Goal: Information Seeking & Learning: Find contact information

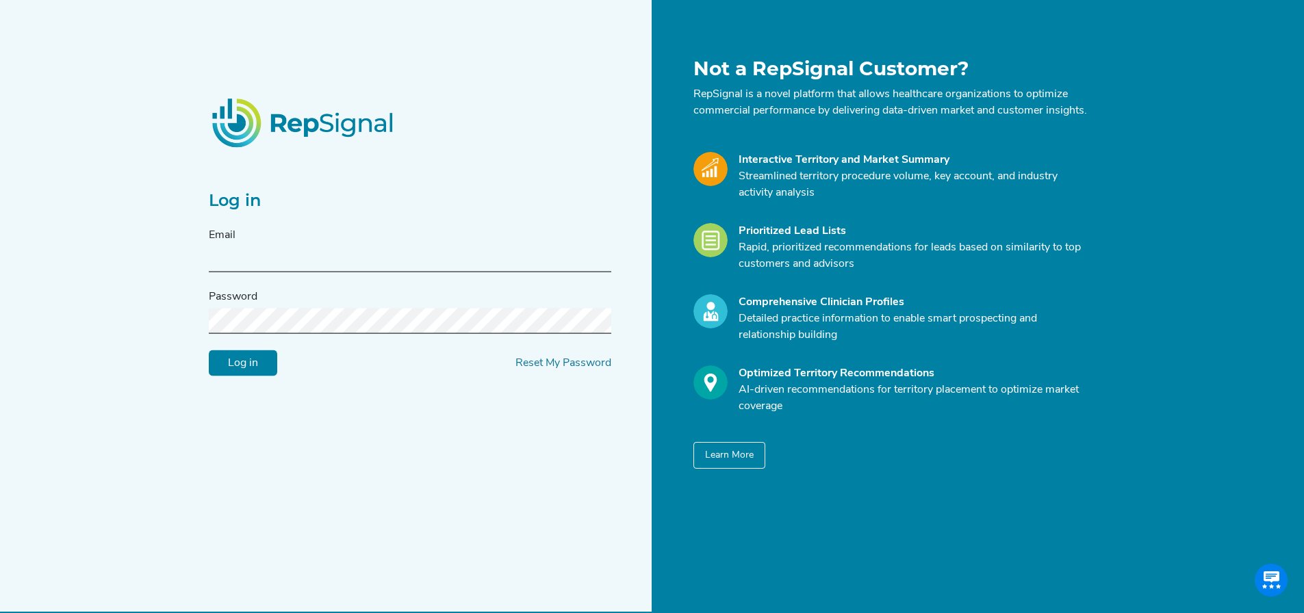
type input "[PERSON_NAME][EMAIL_ADDRESS][DOMAIN_NAME]"
click at [253, 368] on input "Log in" at bounding box center [243, 364] width 68 height 26
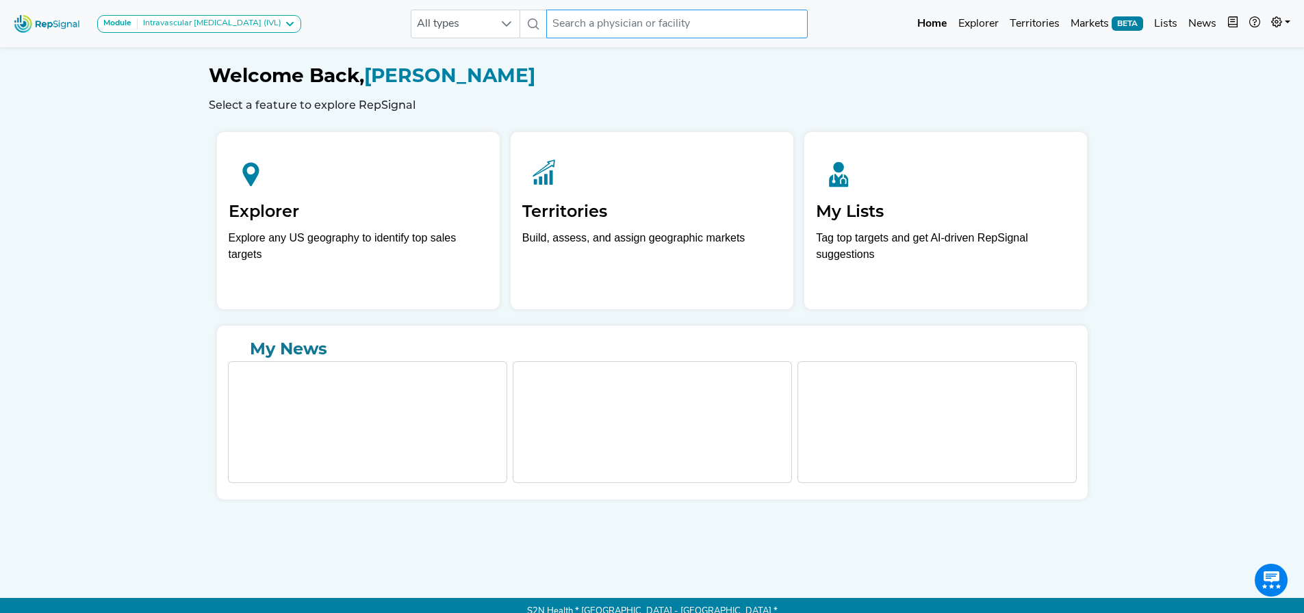
click at [598, 20] on input "text" at bounding box center [677, 24] width 262 height 29
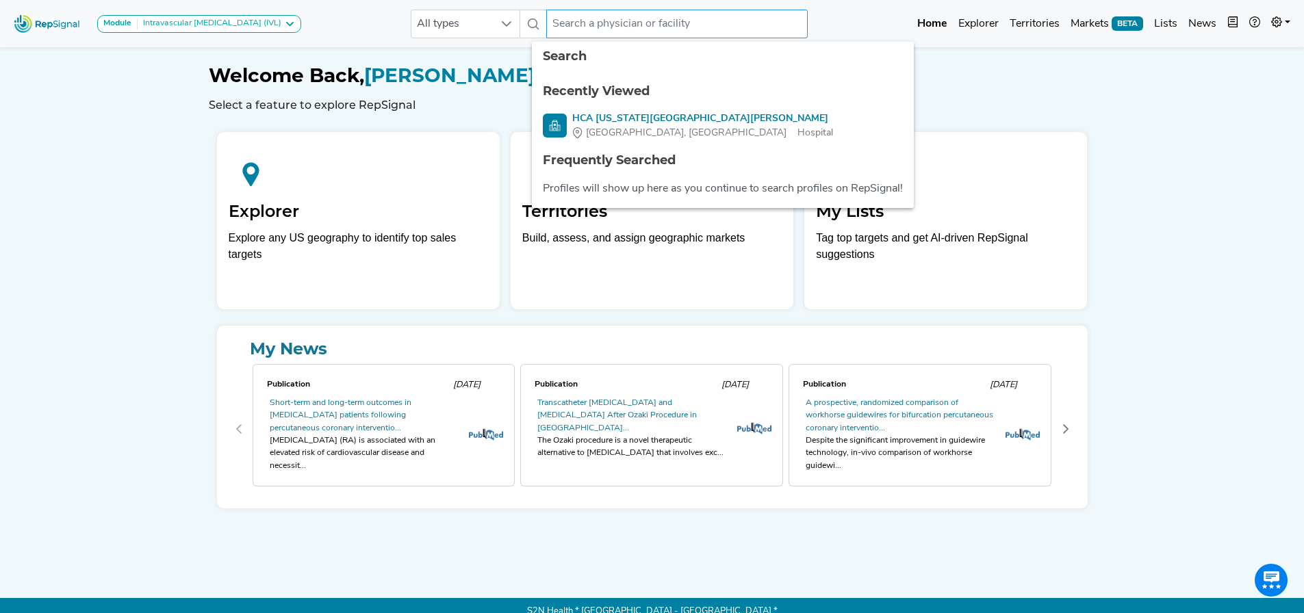
click at [555, 22] on input "text" at bounding box center [677, 24] width 262 height 29
paste input "1780271080"
type input "1780271080"
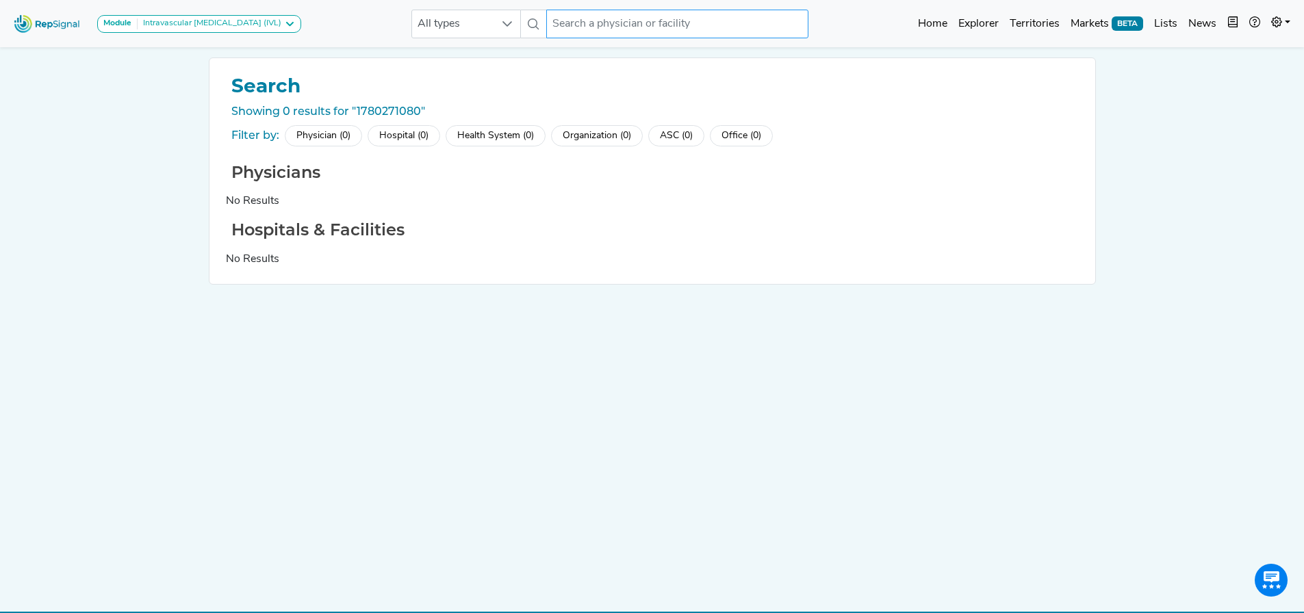
click at [598, 27] on input "text" at bounding box center [677, 24] width 262 height 29
type input "[PERSON_NAME]"
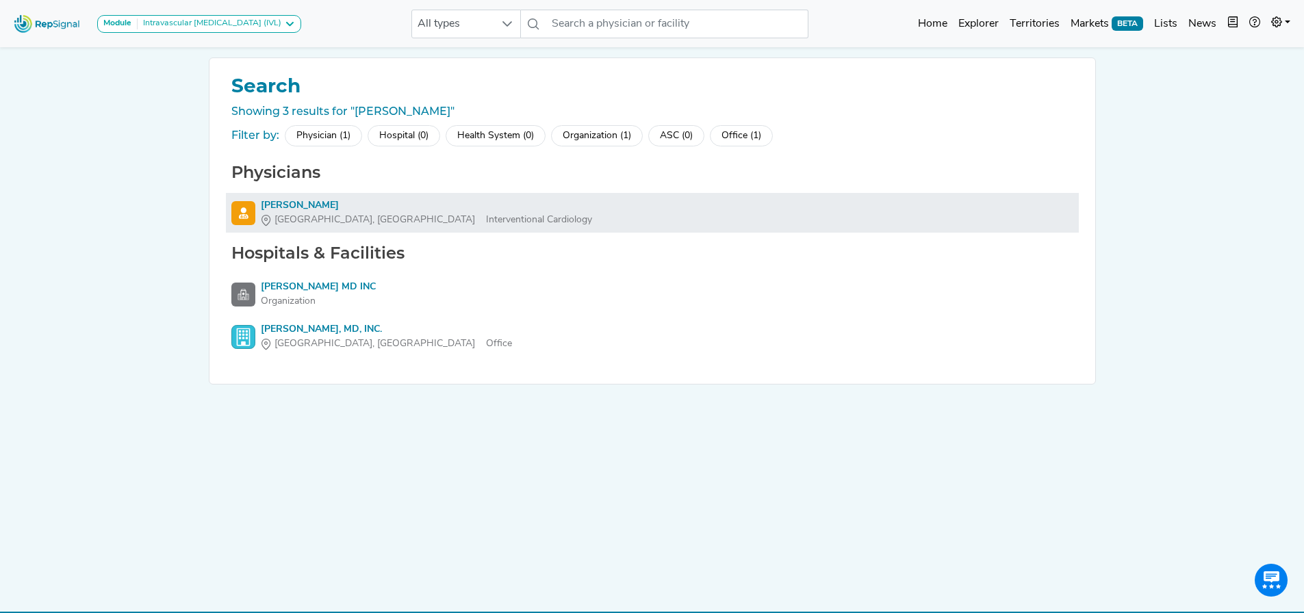
click at [279, 202] on div "[PERSON_NAME]" at bounding box center [426, 206] width 331 height 14
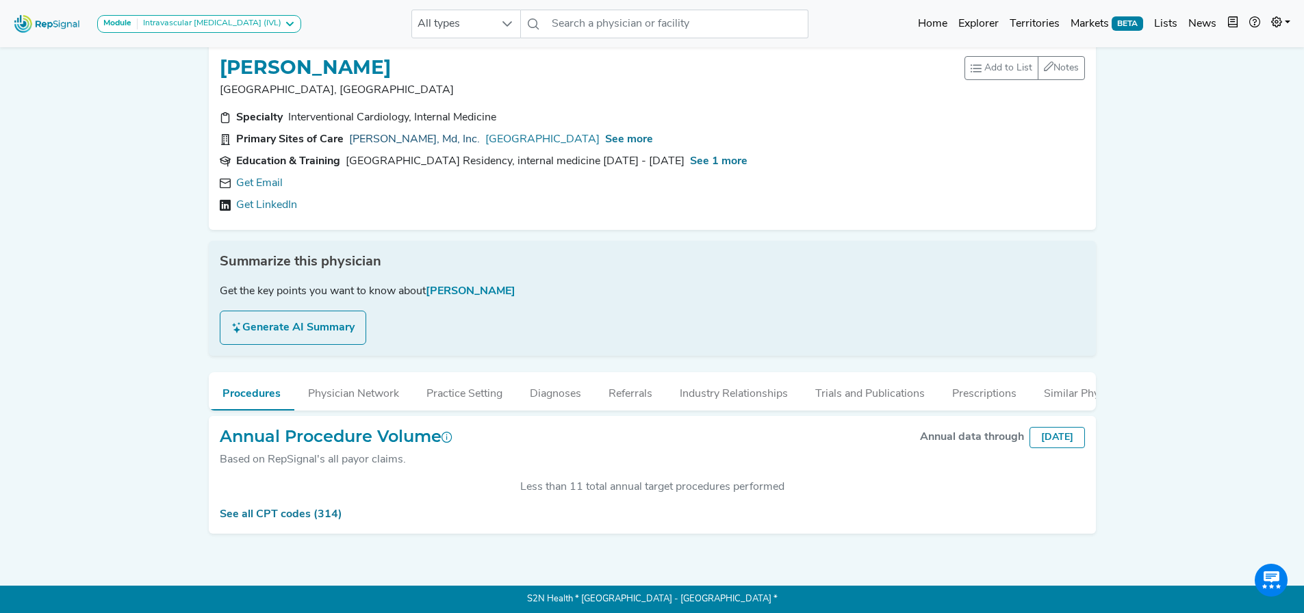
click at [423, 131] on link "[PERSON_NAME], Md, Inc." at bounding box center [414, 139] width 131 height 16
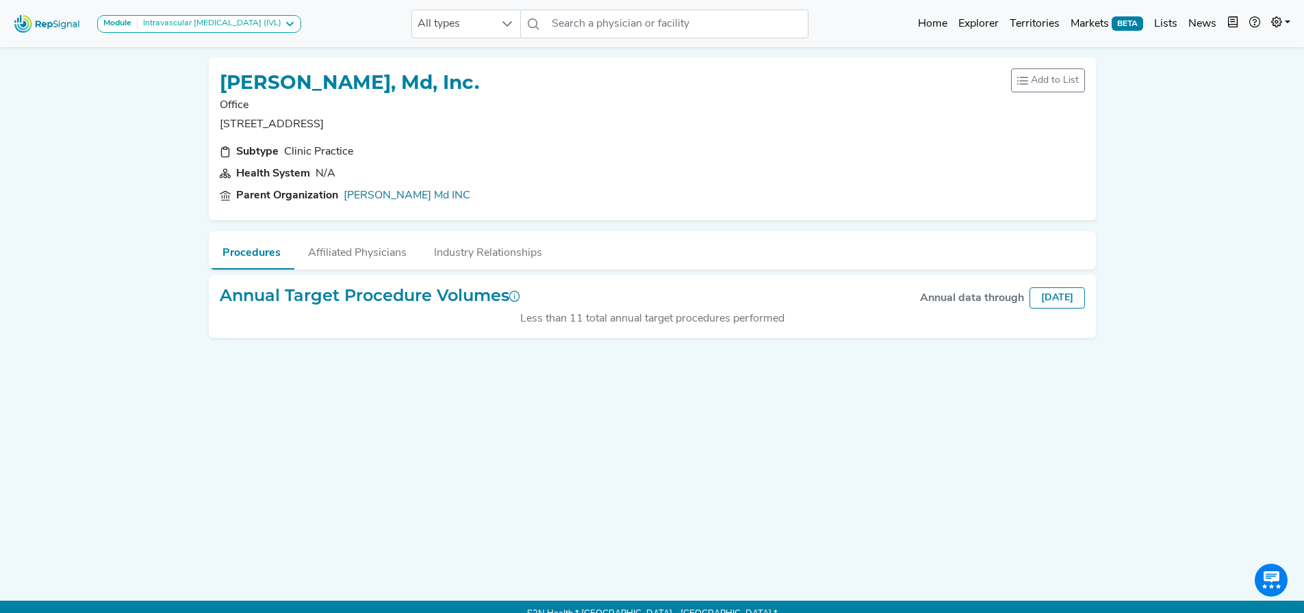
click at [218, 119] on div "[PERSON_NAME], Md, Inc. Office [STREET_ADDRESS] Add to List Recent Lists: Carot…" at bounding box center [652, 139] width 887 height 163
drag, startPoint x: 220, startPoint y: 125, endPoint x: 341, endPoint y: 123, distance: 121.2
click at [341, 123] on p "[STREET_ADDRESS]" at bounding box center [349, 124] width 259 height 16
copy p "[STREET_ADDRESS]"
click at [394, 124] on p "[STREET_ADDRESS]" at bounding box center [349, 124] width 259 height 16
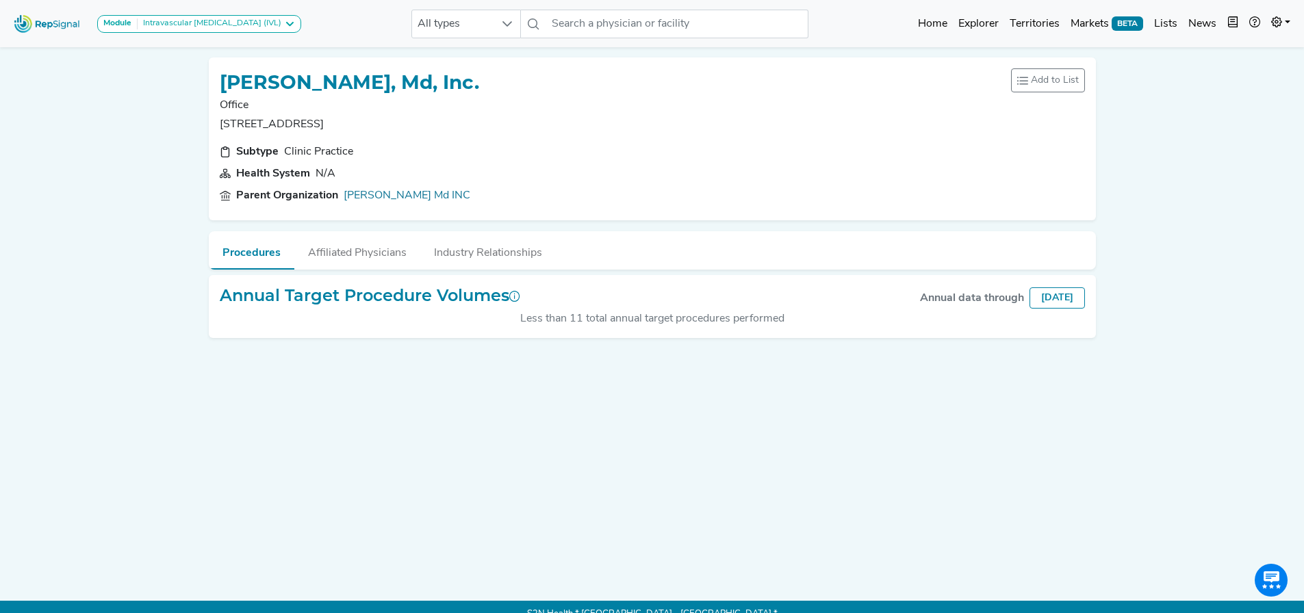
drag, startPoint x: 395, startPoint y: 123, endPoint x: 346, endPoint y: 127, distance: 49.5
click at [346, 127] on p "[STREET_ADDRESS]" at bounding box center [349, 124] width 259 height 16
copy p "Oceanside"
drag, startPoint x: 429, startPoint y: 127, endPoint x: 412, endPoint y: 125, distance: 17.2
click at [429, 126] on div "[PERSON_NAME], Md, Inc. Office [STREET_ADDRESS] Add to List Recent Lists: Carot…" at bounding box center [652, 100] width 865 height 64
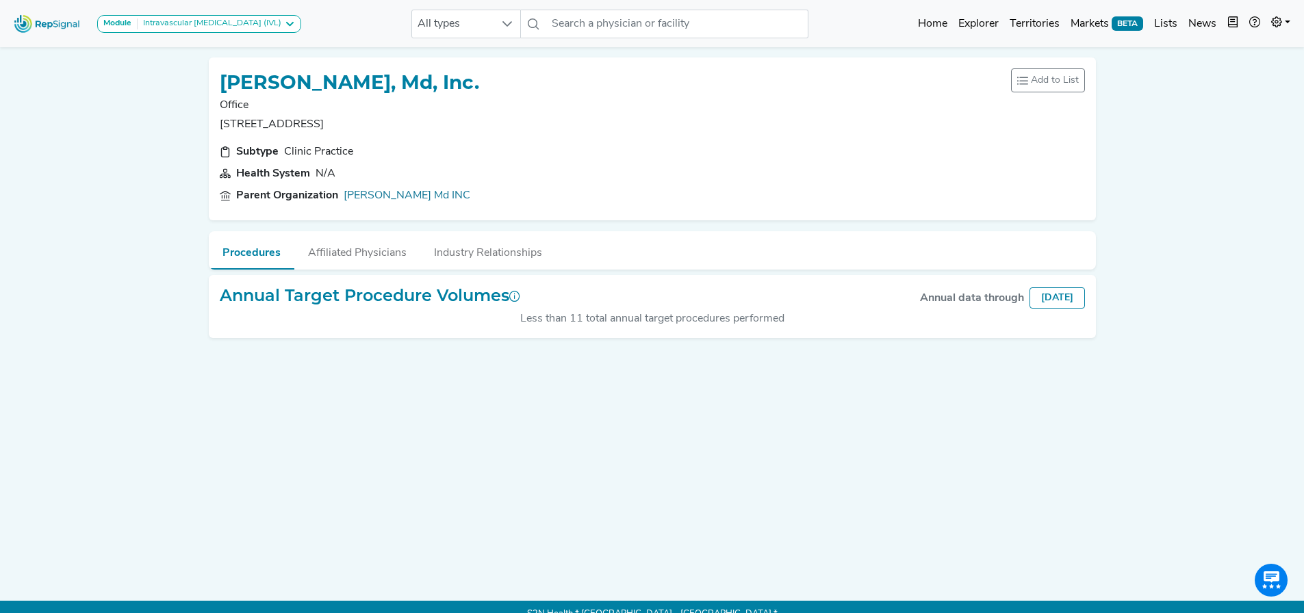
drag, startPoint x: 412, startPoint y: 121, endPoint x: 424, endPoint y: 121, distance: 12.3
click at [415, 120] on p "[STREET_ADDRESS]" at bounding box center [349, 124] width 259 height 16
click at [420, 123] on p "[STREET_ADDRESS]" at bounding box center [349, 124] width 259 height 16
click at [418, 124] on p "[STREET_ADDRESS]" at bounding box center [349, 124] width 259 height 16
drag, startPoint x: 418, startPoint y: 124, endPoint x: 404, endPoint y: 127, distance: 14.8
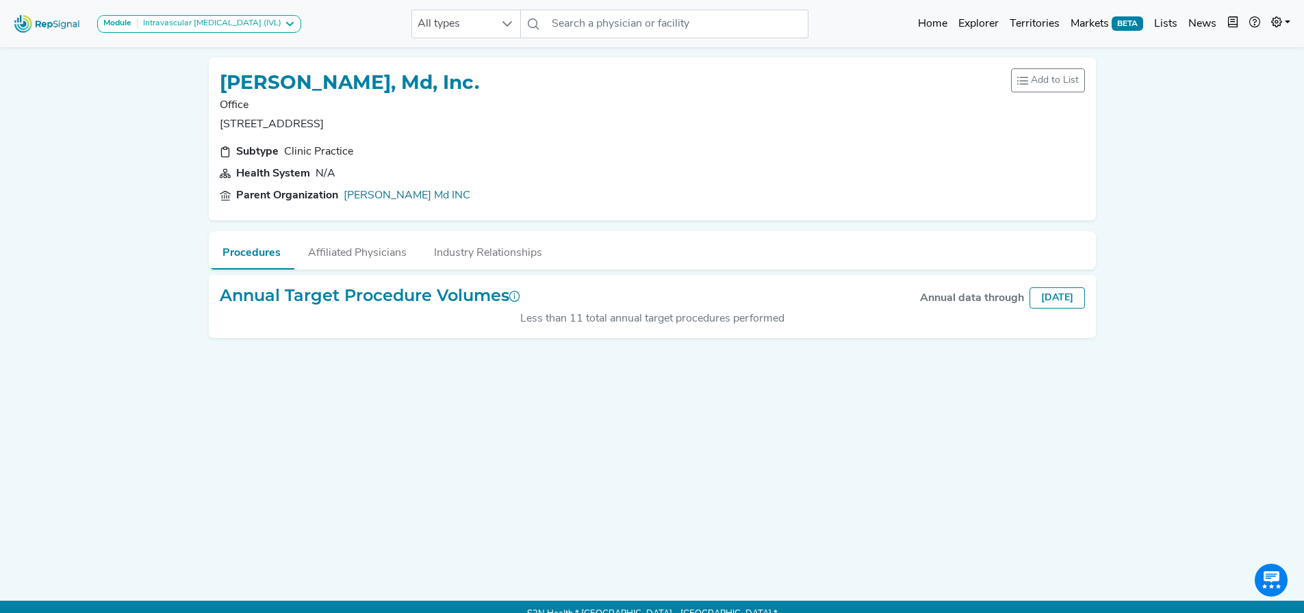
click at [404, 127] on p "[STREET_ADDRESS]" at bounding box center [349, 124] width 259 height 16
copy p "CA"
drag, startPoint x: 336, startPoint y: 120, endPoint x: 342, endPoint y: 129, distance: 10.4
click at [337, 120] on p "[STREET_ADDRESS]" at bounding box center [349, 124] width 259 height 16
drag, startPoint x: 357, startPoint y: 153, endPoint x: 283, endPoint y: 157, distance: 74.7
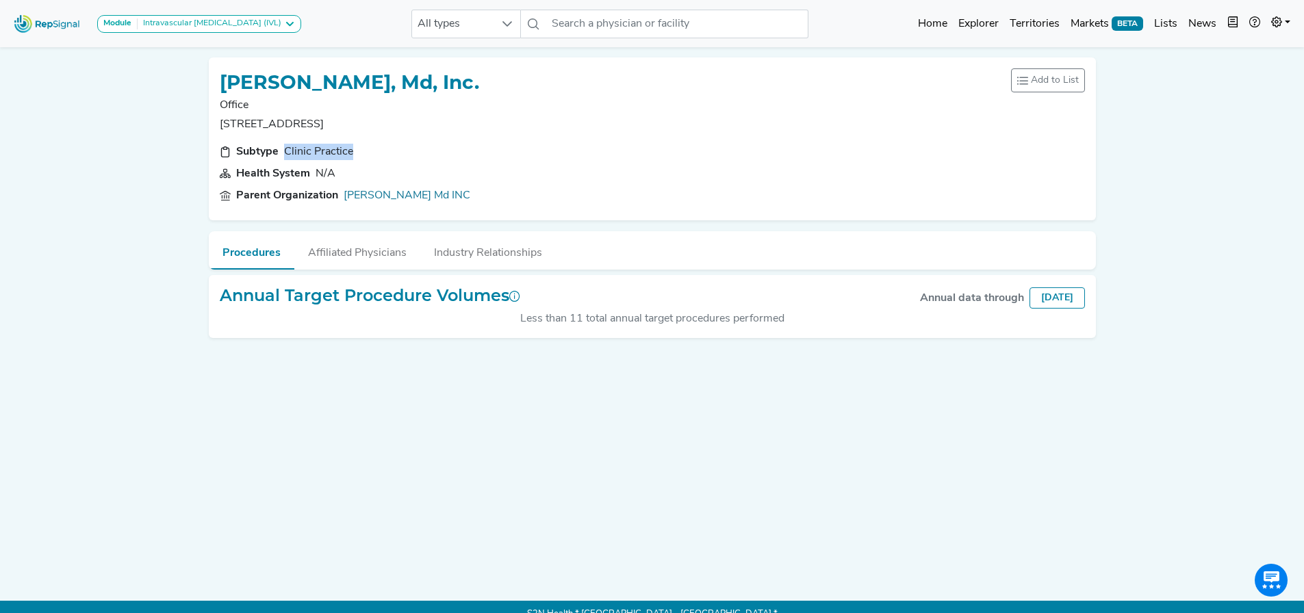
click at [283, 157] on section "Subtype Clinic Practice" at bounding box center [652, 152] width 865 height 16
copy div "Clinic Practice"
click at [633, 30] on input "text" at bounding box center [677, 24] width 262 height 29
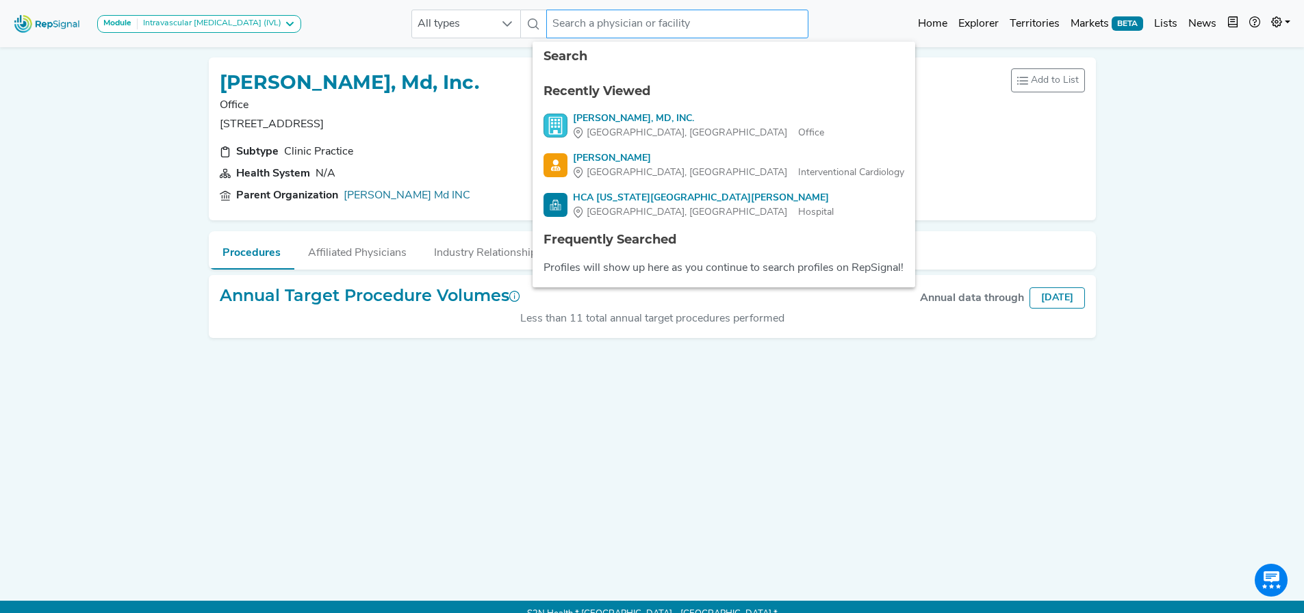
paste input "ABRAZO MEDICAL GROUP"
type input "ABRAZO MEDICAL GROUP"
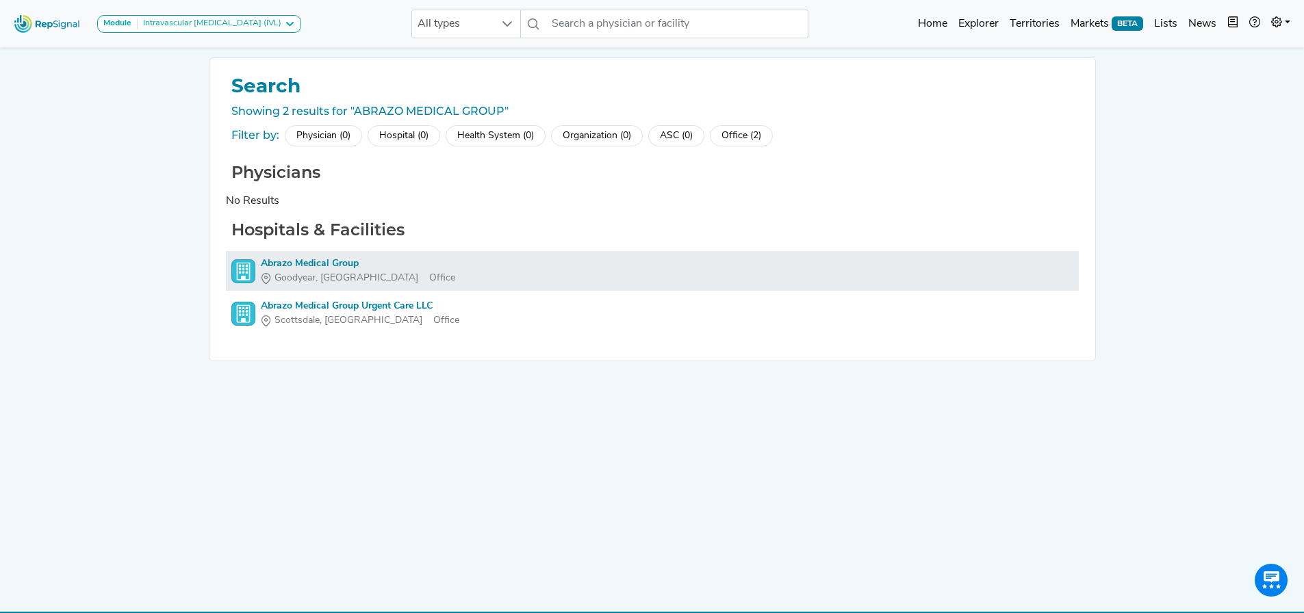
click at [339, 263] on div "Abrazo Medical Group" at bounding box center [358, 264] width 194 height 14
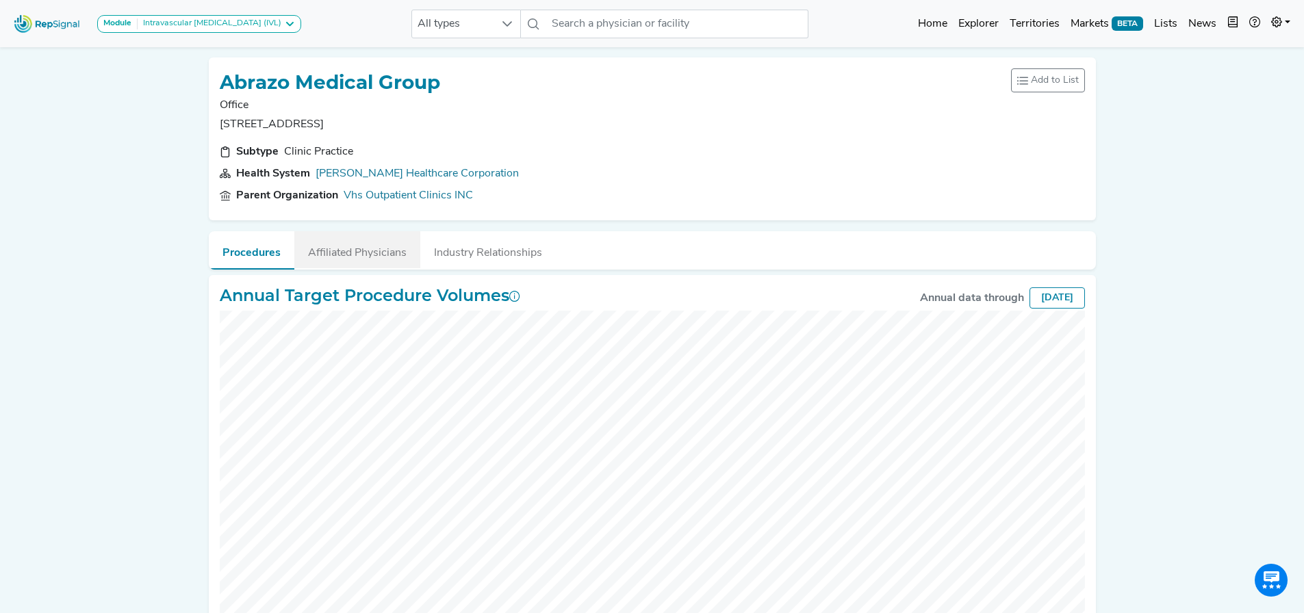
click at [348, 261] on button "Affiliated Physicians" at bounding box center [357, 249] width 126 height 37
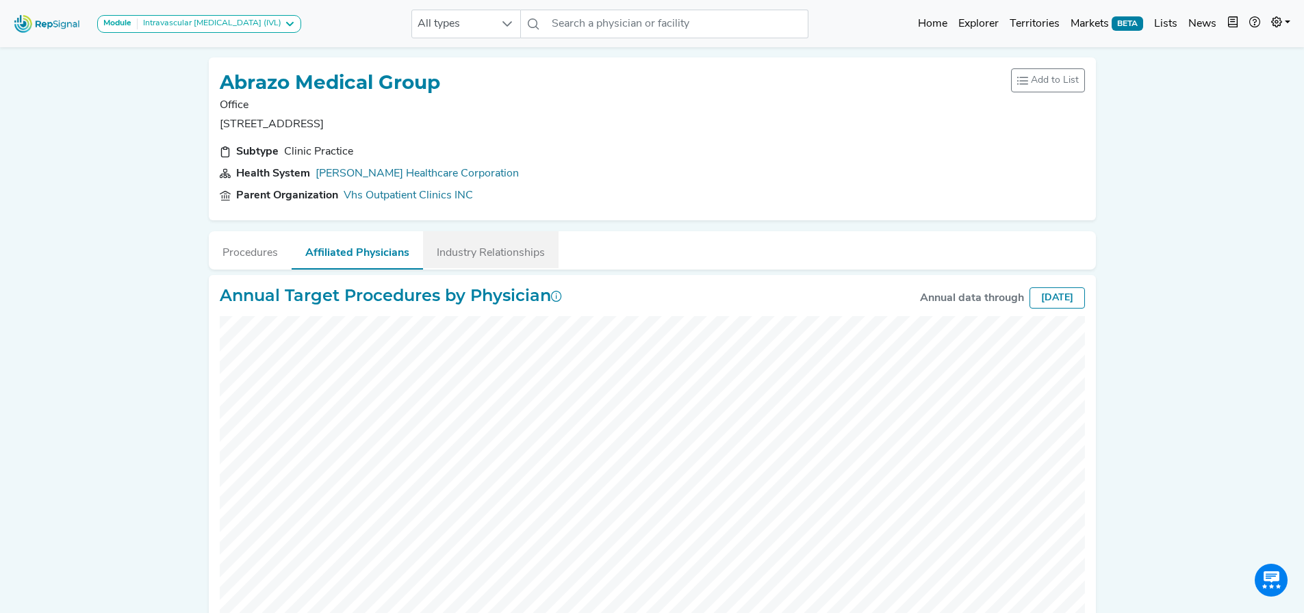
click at [503, 257] on button "Industry Relationships" at bounding box center [491, 249] width 136 height 37
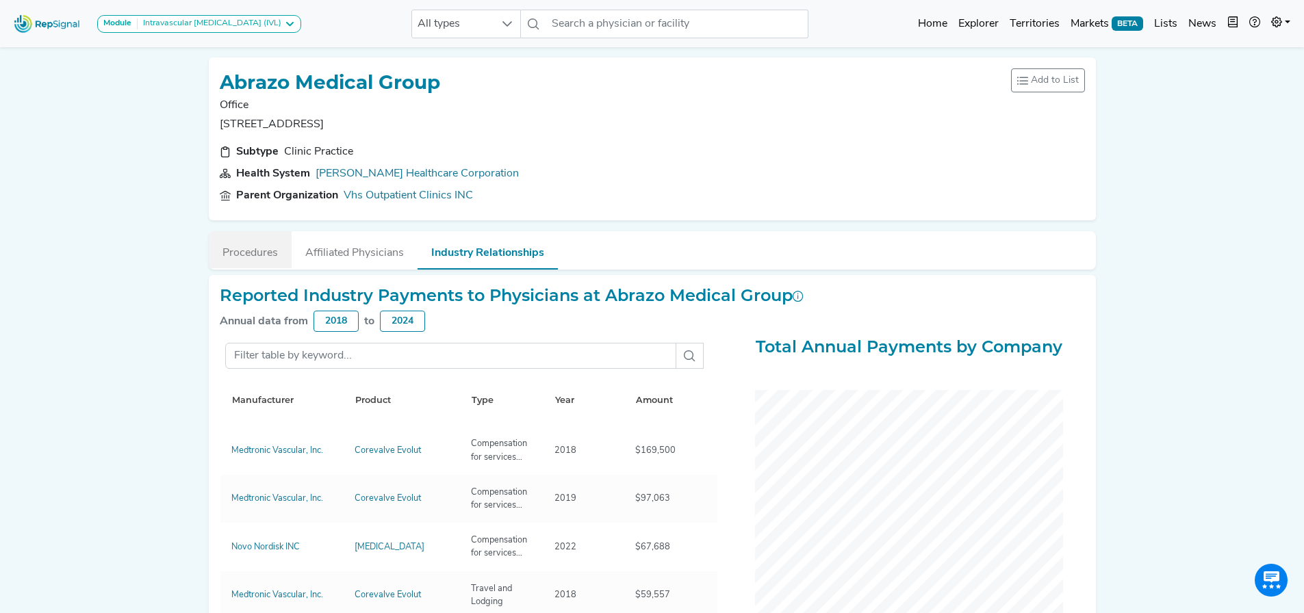
click at [238, 250] on button "Procedures" at bounding box center [250, 249] width 83 height 37
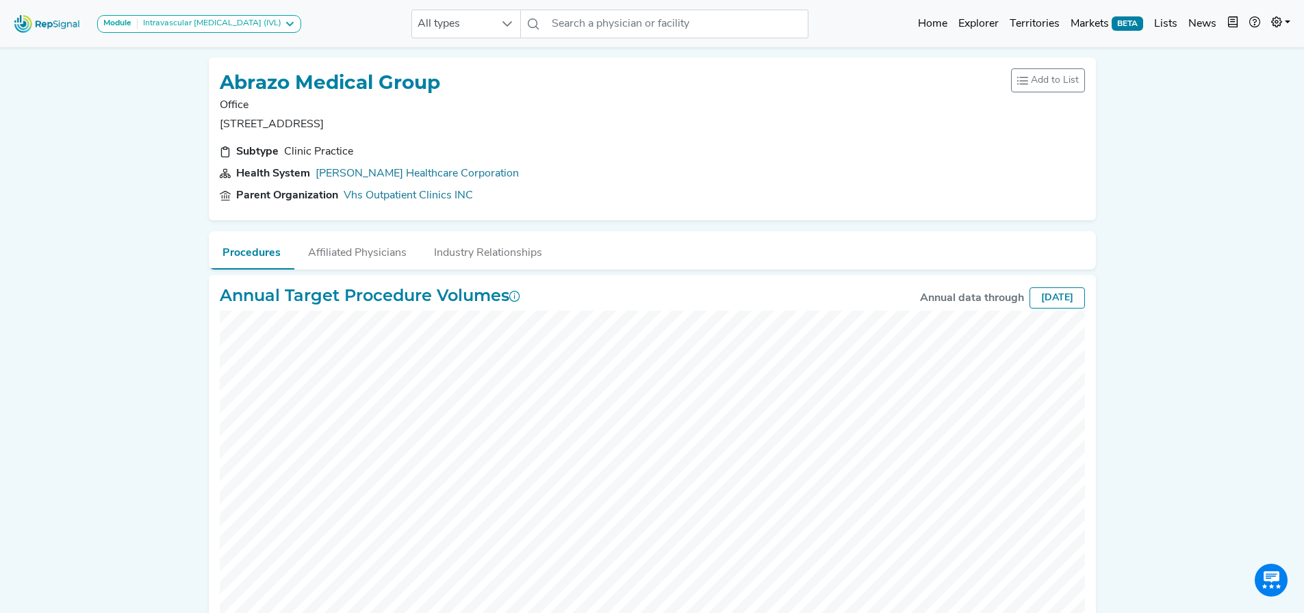
click at [253, 103] on p "Office" at bounding box center [330, 105] width 220 height 16
click at [307, 166] on div "Health System" at bounding box center [273, 174] width 74 height 16
click at [222, 121] on p "[STREET_ADDRESS]" at bounding box center [330, 124] width 220 height 16
click at [218, 123] on div "Abrazo Medical Group Office [STREET_ADDRESS][GEOGRAPHIC_DATA], [GEOGRAPHIC_DATA…" at bounding box center [652, 139] width 887 height 163
drag, startPoint x: 220, startPoint y: 123, endPoint x: 362, endPoint y: 120, distance: 142.4
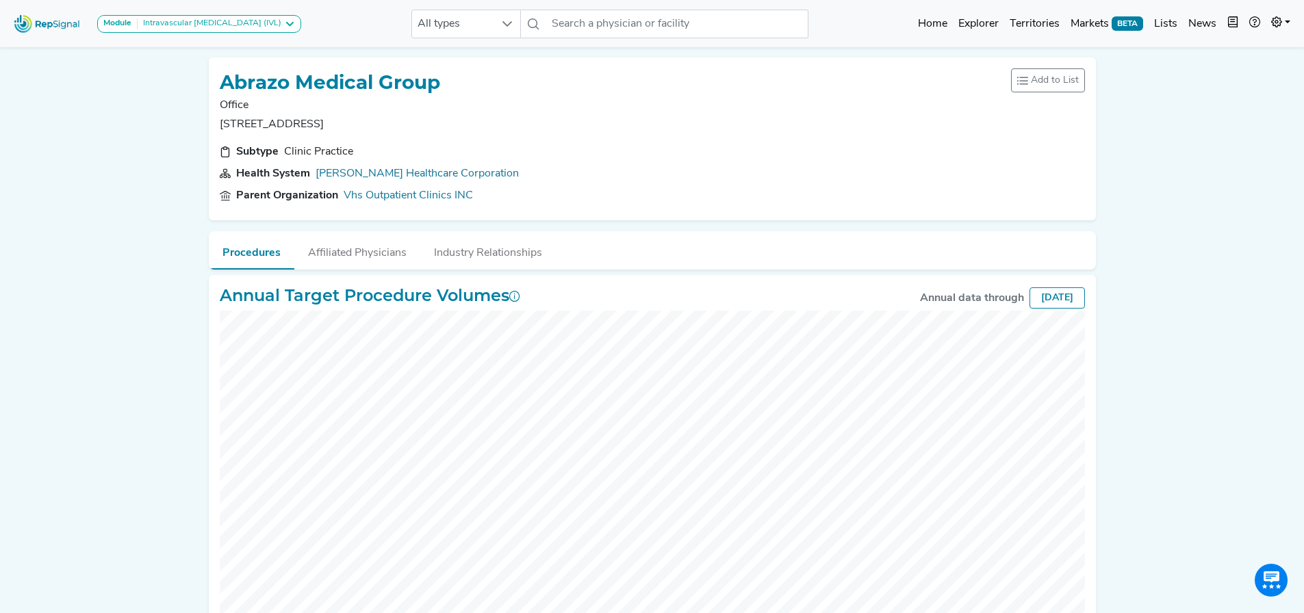
click at [362, 120] on p "[STREET_ADDRESS]" at bounding box center [330, 124] width 220 height 16
copy p "[STREET_ADDRESS]"
drag, startPoint x: 413, startPoint y: 123, endPoint x: 380, endPoint y: 122, distance: 32.9
click at [380, 122] on p "[STREET_ADDRESS]" at bounding box center [330, 124] width 220 height 16
drag, startPoint x: 416, startPoint y: 120, endPoint x: 371, endPoint y: 123, distance: 45.3
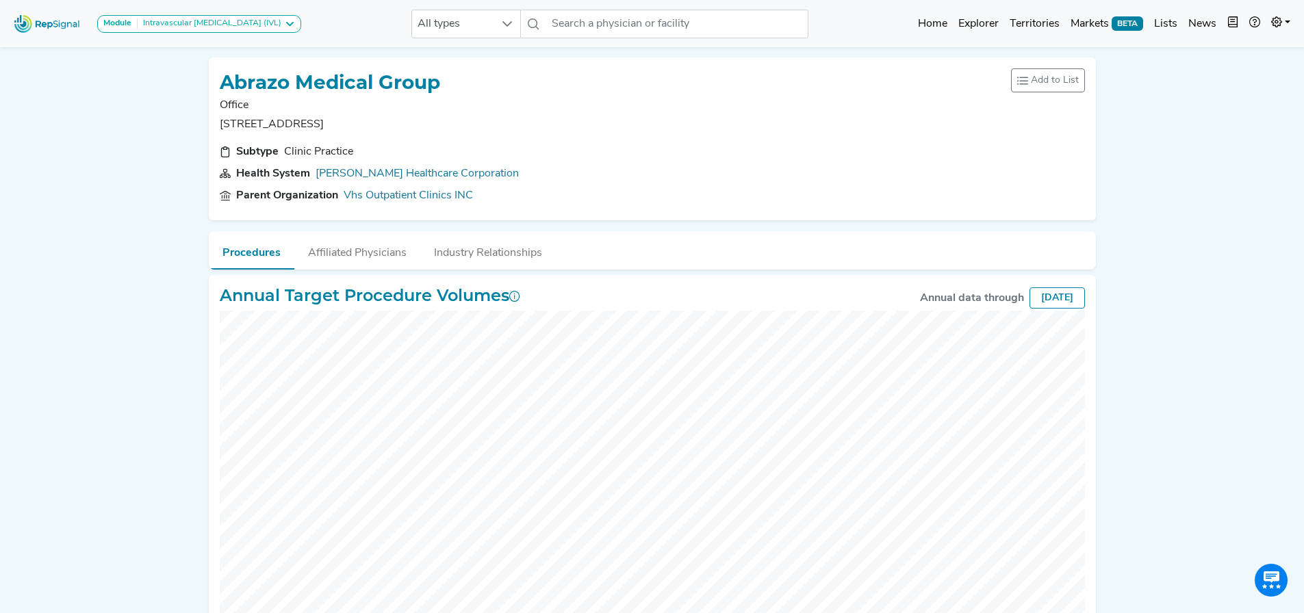
click at [371, 123] on p "[STREET_ADDRESS]" at bounding box center [330, 124] width 220 height 16
copy p "Goodyear,"
click at [586, 18] on input "text" at bounding box center [677, 24] width 262 height 29
paste input "ACCLAIM PHYSICIAN GROUP, INC"
type input "ACCLAIM PHYSICIAN GROUP, INC"
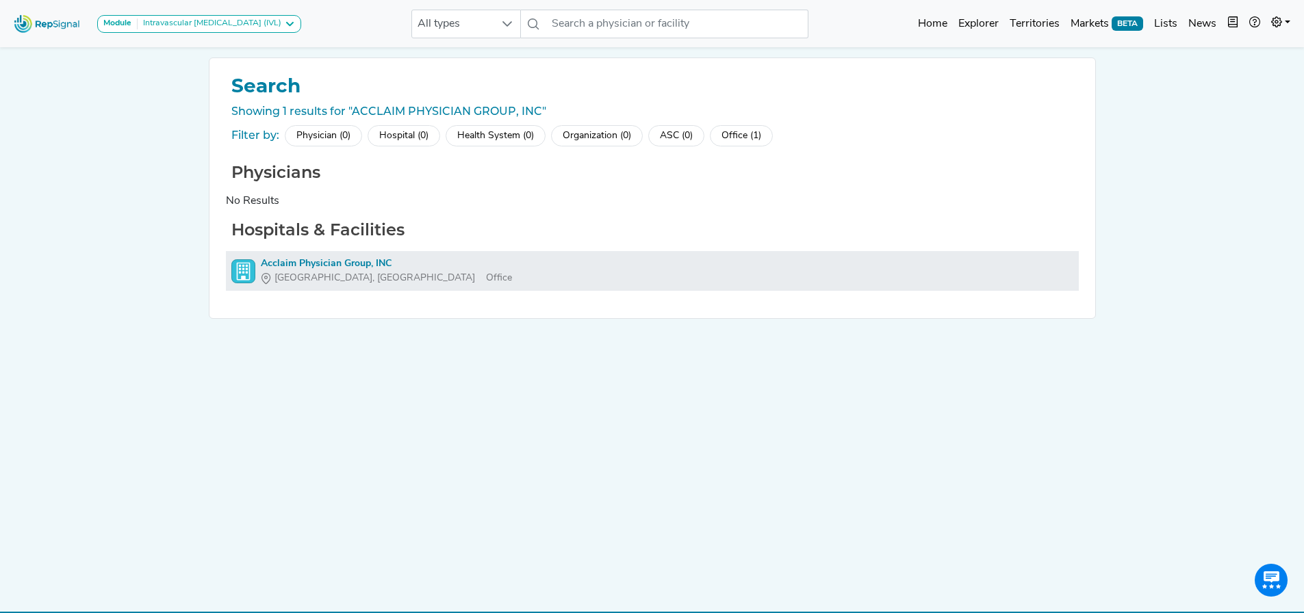
click at [357, 266] on div "Acclaim Physician Group, INC" at bounding box center [386, 264] width 251 height 14
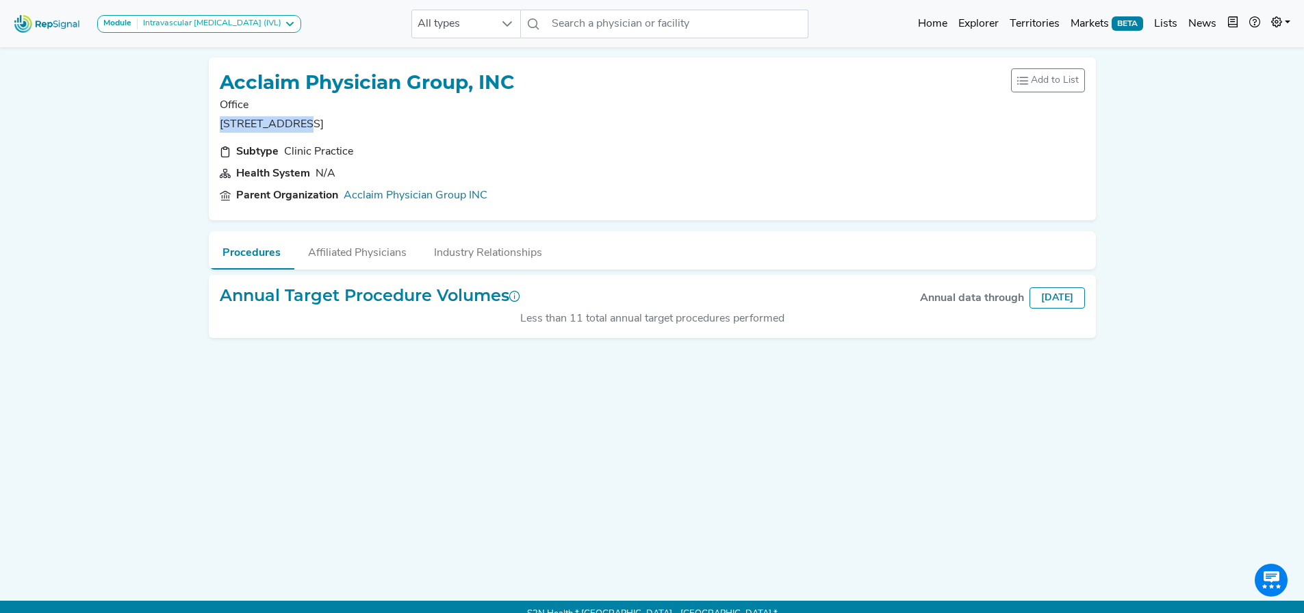
drag, startPoint x: 220, startPoint y: 122, endPoint x: 296, endPoint y: 116, distance: 76.2
click at [296, 116] on p "[STREET_ADDRESS]" at bounding box center [367, 124] width 295 height 16
copy p "[STREET_ADDRESS]"
click at [343, 126] on p "[STREET_ADDRESS]" at bounding box center [367, 124] width 295 height 16
drag, startPoint x: 355, startPoint y: 122, endPoint x: 303, endPoint y: 123, distance: 52.7
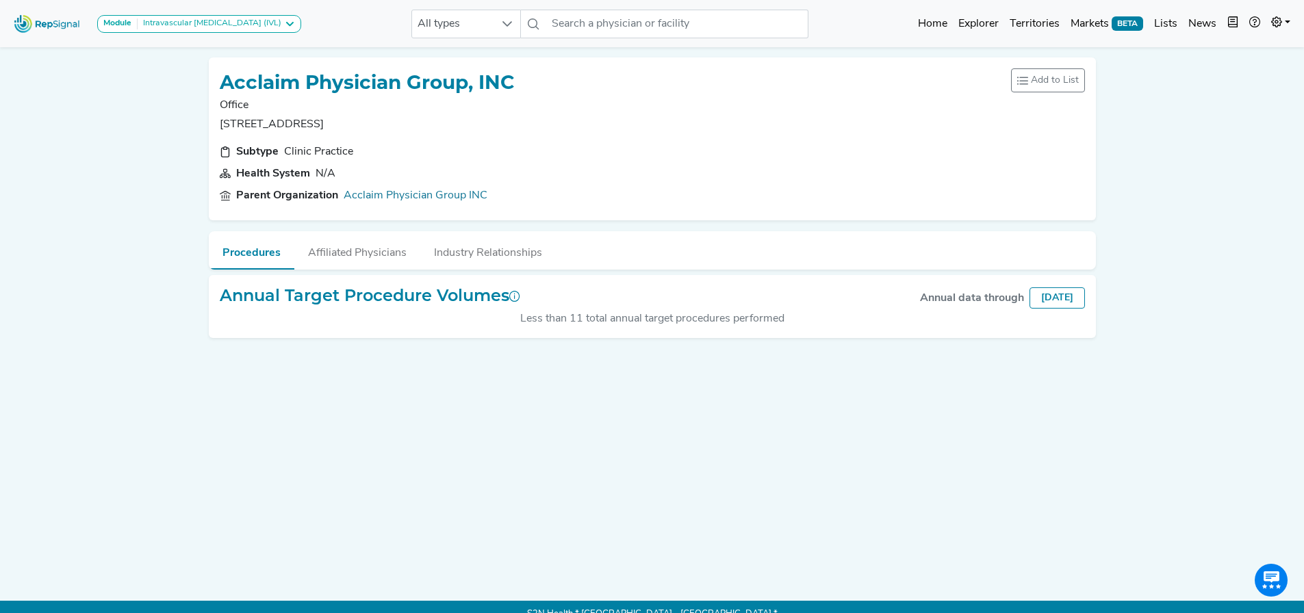
click at [303, 123] on p "[STREET_ADDRESS]" at bounding box center [367, 124] width 295 height 16
copy p "[GEOGRAPHIC_DATA]"
click at [365, 116] on p "[STREET_ADDRESS]" at bounding box center [367, 124] width 295 height 16
click at [575, 21] on input "text" at bounding box center [677, 24] width 262 height 29
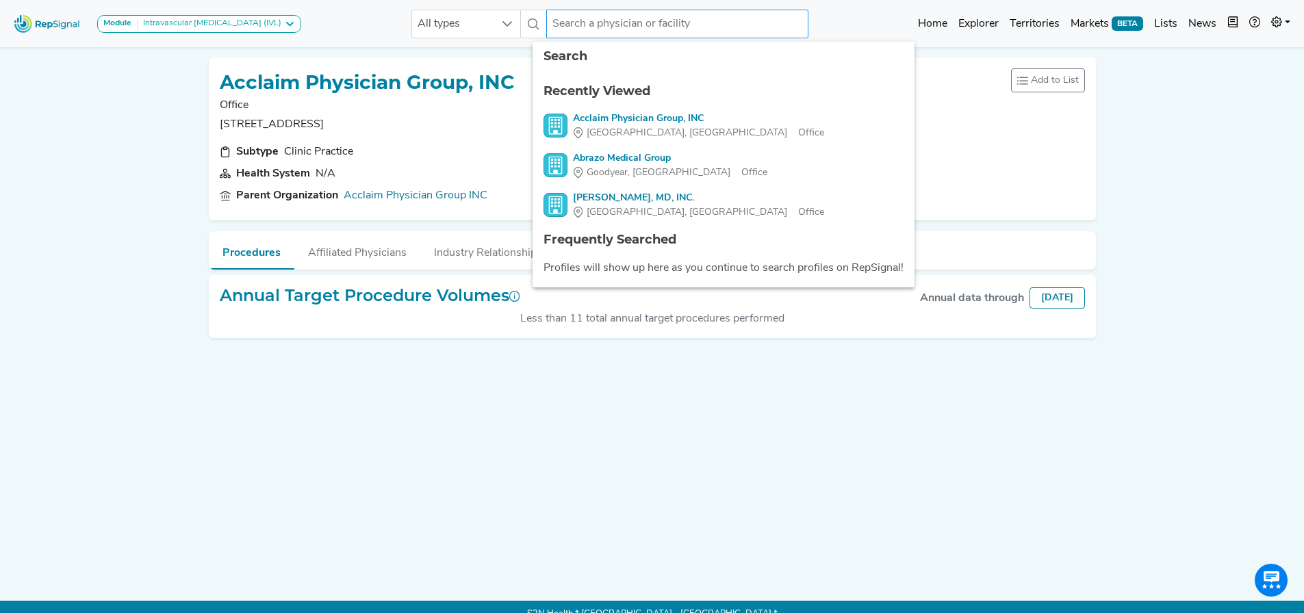
paste input "[PERSON_NAME] EL-[PERSON_NAME] MD INC"
type input "[PERSON_NAME] EL-[PERSON_NAME] MD INC"
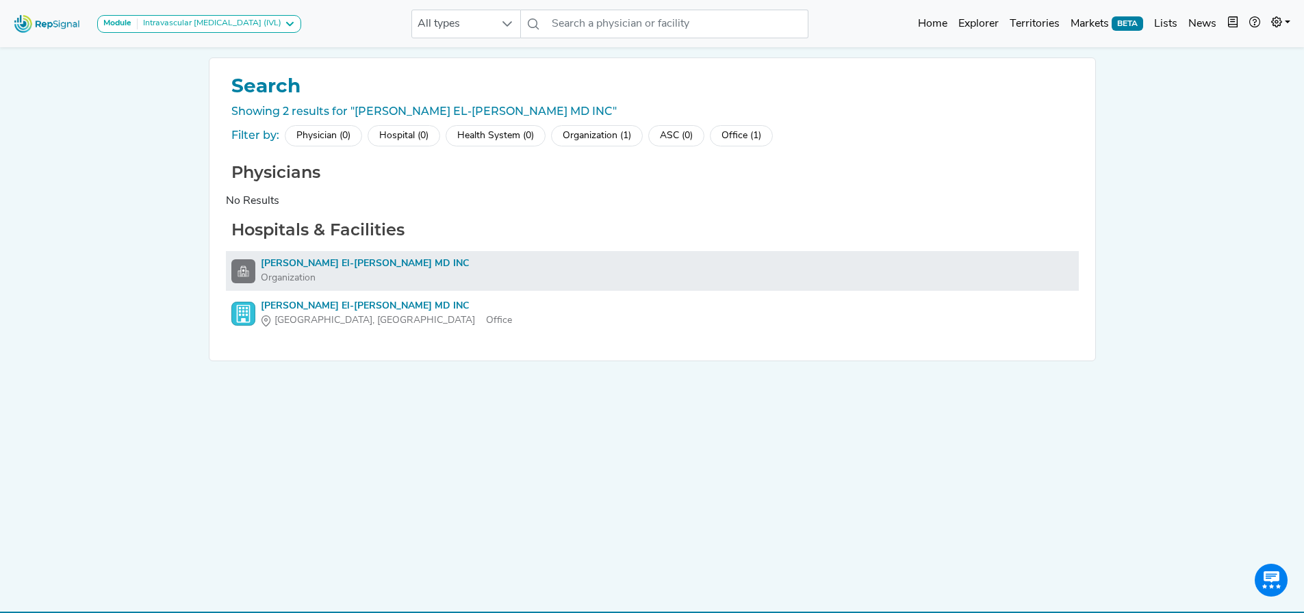
click at [315, 262] on div "[PERSON_NAME] El-[PERSON_NAME] MD INC" at bounding box center [365, 264] width 208 height 14
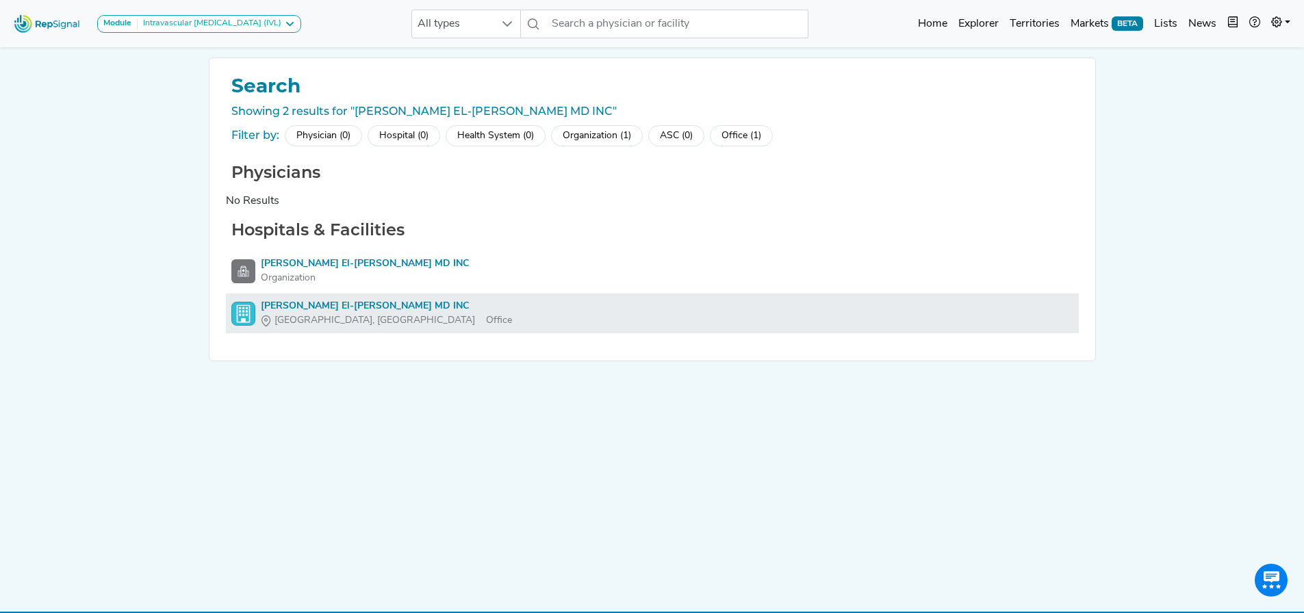
click at [301, 308] on div "[PERSON_NAME] El-[PERSON_NAME] MD INC" at bounding box center [386, 306] width 251 height 14
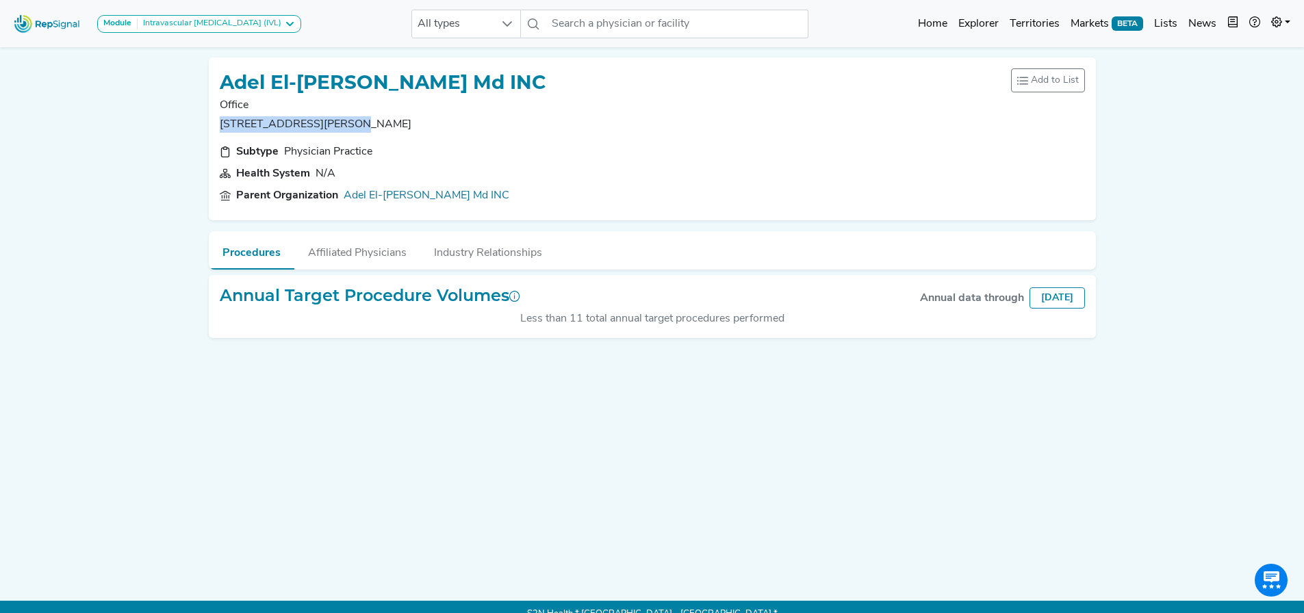
drag, startPoint x: 220, startPoint y: 124, endPoint x: 346, endPoint y: 128, distance: 126.0
click at [346, 128] on p "[STREET_ADDRESS][PERSON_NAME]" at bounding box center [383, 124] width 327 height 16
copy p "[STREET_ADDRESS][PERSON_NAME]"
click at [401, 127] on p "[STREET_ADDRESS][PERSON_NAME]" at bounding box center [383, 124] width 327 height 16
drag, startPoint x: 393, startPoint y: 120, endPoint x: 355, endPoint y: 125, distance: 38.6
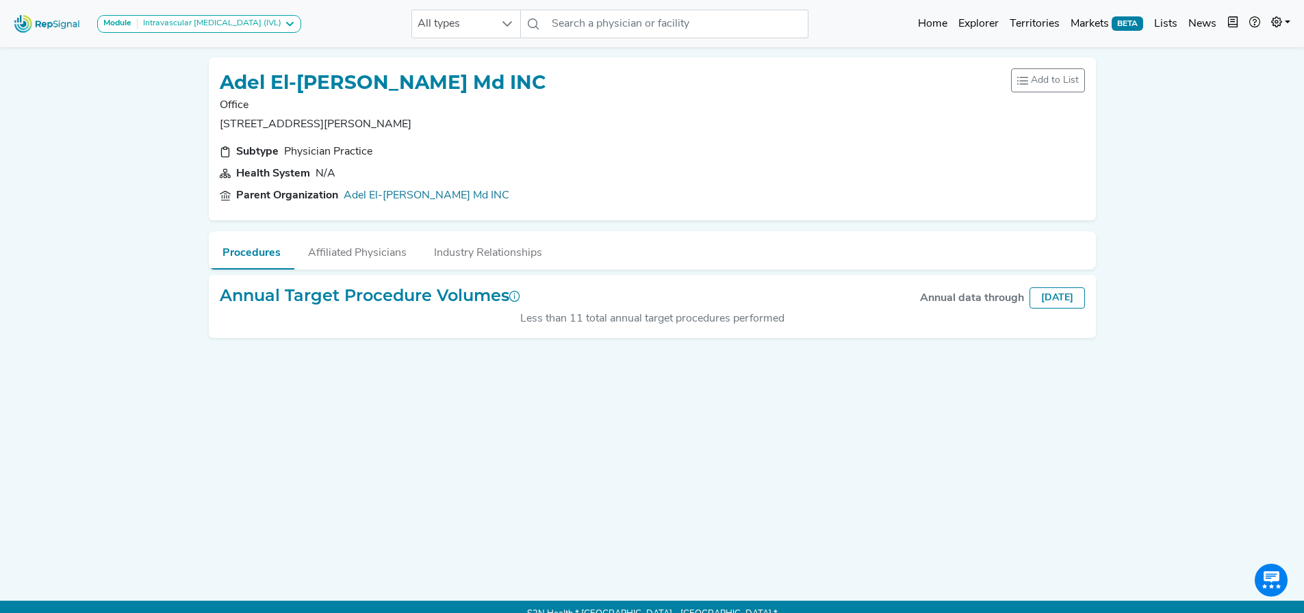
click at [355, 125] on p "[STREET_ADDRESS][PERSON_NAME]" at bounding box center [383, 124] width 327 height 16
copy p "Newhall"
click at [639, 21] on input "text" at bounding box center [677, 24] width 262 height 29
paste input "ADVANCE VASCULAR AND HEART OF [US_STATE]"
type input "ADVANCE VASCULAR AND HEART OF [US_STATE]"
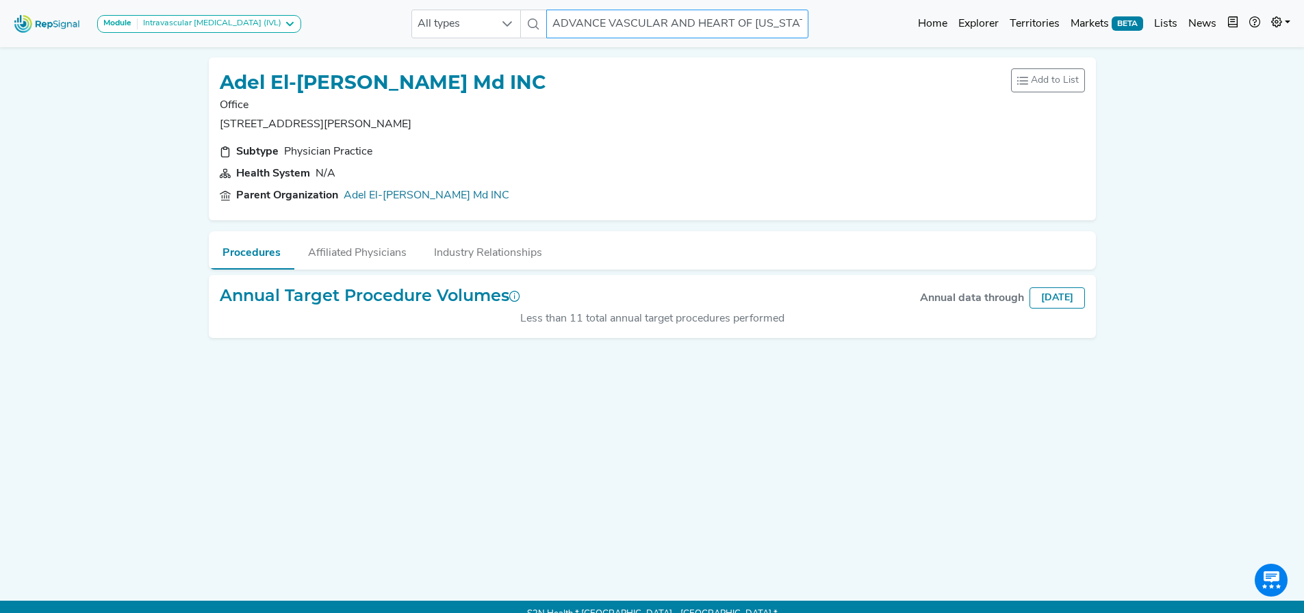
scroll to position [0, 21]
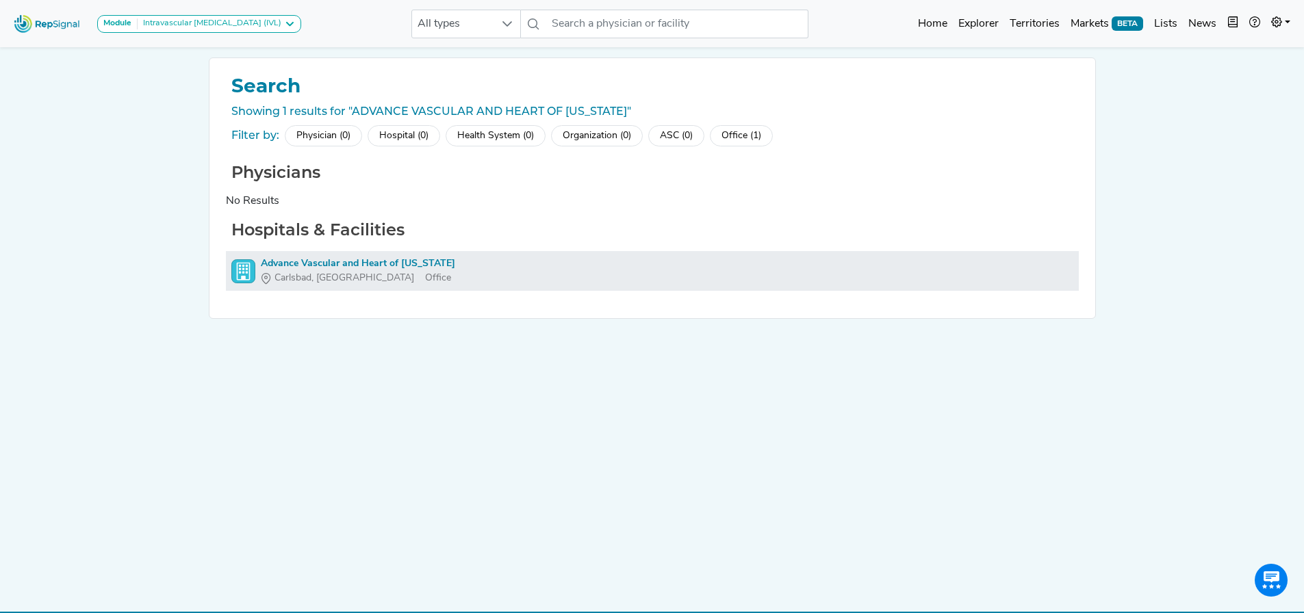
click at [311, 266] on div "Advance Vascular and Heart of [US_STATE]" at bounding box center [358, 264] width 194 height 14
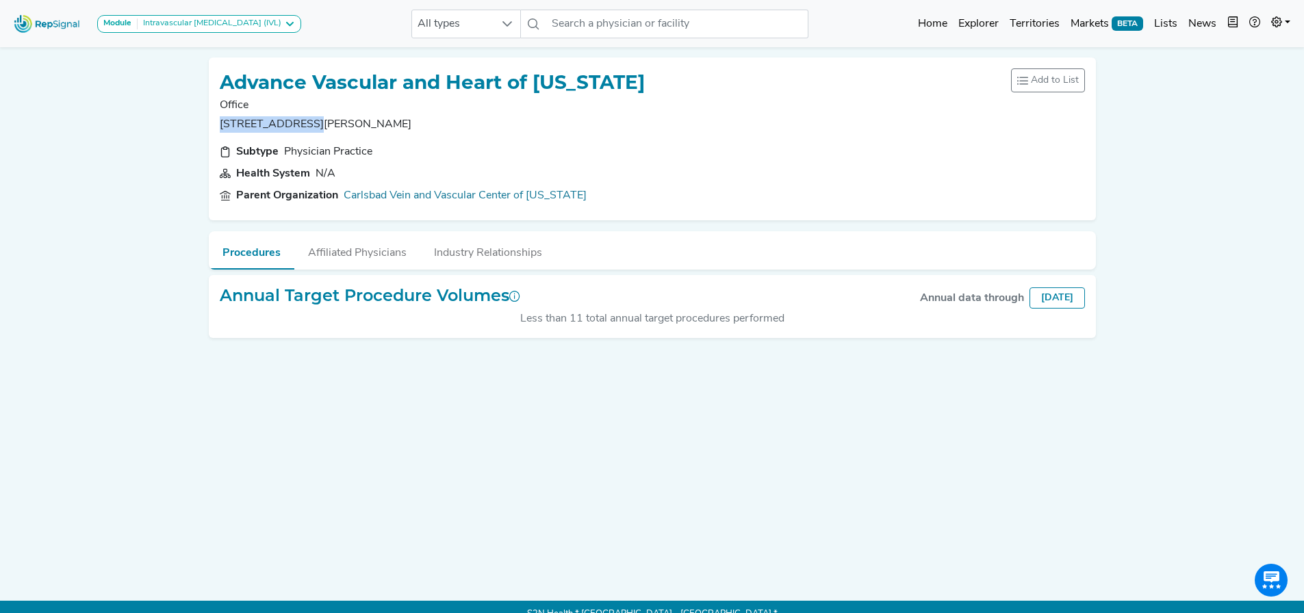
drag, startPoint x: 218, startPoint y: 120, endPoint x: 308, endPoint y: 124, distance: 89.7
click at [308, 124] on div "Advance Vascular and Heart of [US_STATE] Office [STREET_ADDRESS][GEOGRAPHIC_DAT…" at bounding box center [652, 139] width 887 height 163
drag, startPoint x: 357, startPoint y: 123, endPoint x: 344, endPoint y: 125, distance: 13.2
click at [344, 125] on p "[STREET_ADDRESS][PERSON_NAME]" at bounding box center [432, 124] width 425 height 16
click at [355, 124] on p "[STREET_ADDRESS][PERSON_NAME]" at bounding box center [432, 124] width 425 height 16
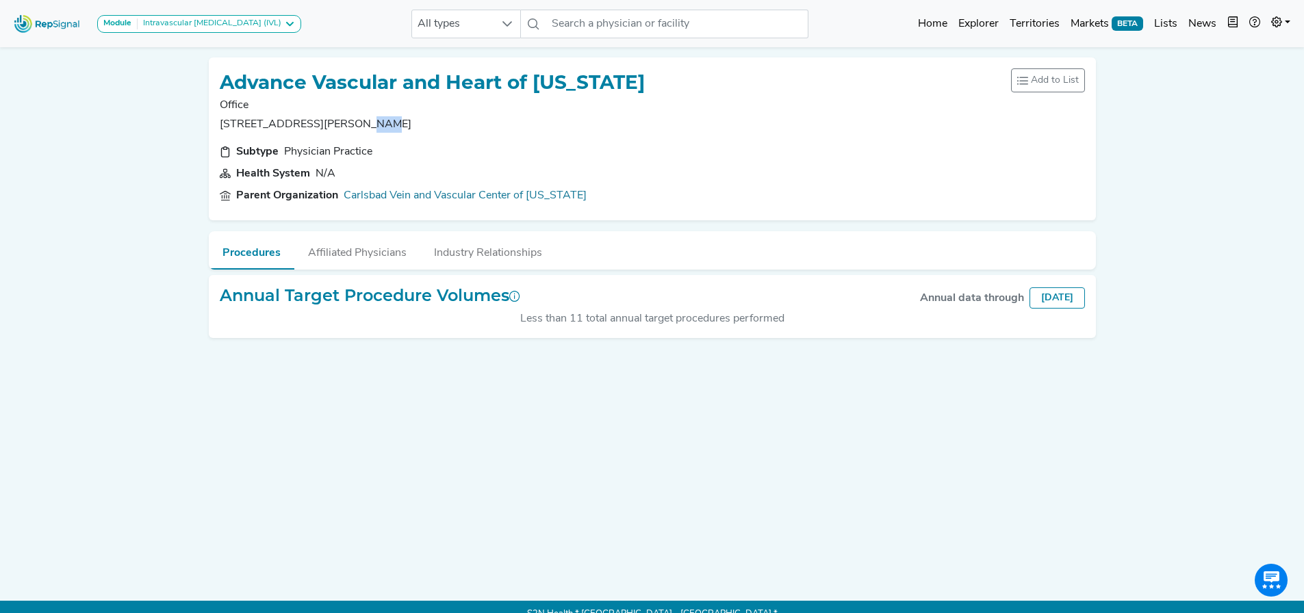
click at [355, 123] on p "[STREET_ADDRESS][PERSON_NAME]" at bounding box center [432, 124] width 425 height 16
drag, startPoint x: 340, startPoint y: 123, endPoint x: 318, endPoint y: 127, distance: 23.0
click at [338, 123] on p "[STREET_ADDRESS][PERSON_NAME]" at bounding box center [432, 124] width 425 height 16
drag, startPoint x: 313, startPoint y: 120, endPoint x: 353, endPoint y: 119, distance: 40.4
click at [353, 119] on p "[STREET_ADDRESS][PERSON_NAME]" at bounding box center [432, 124] width 425 height 16
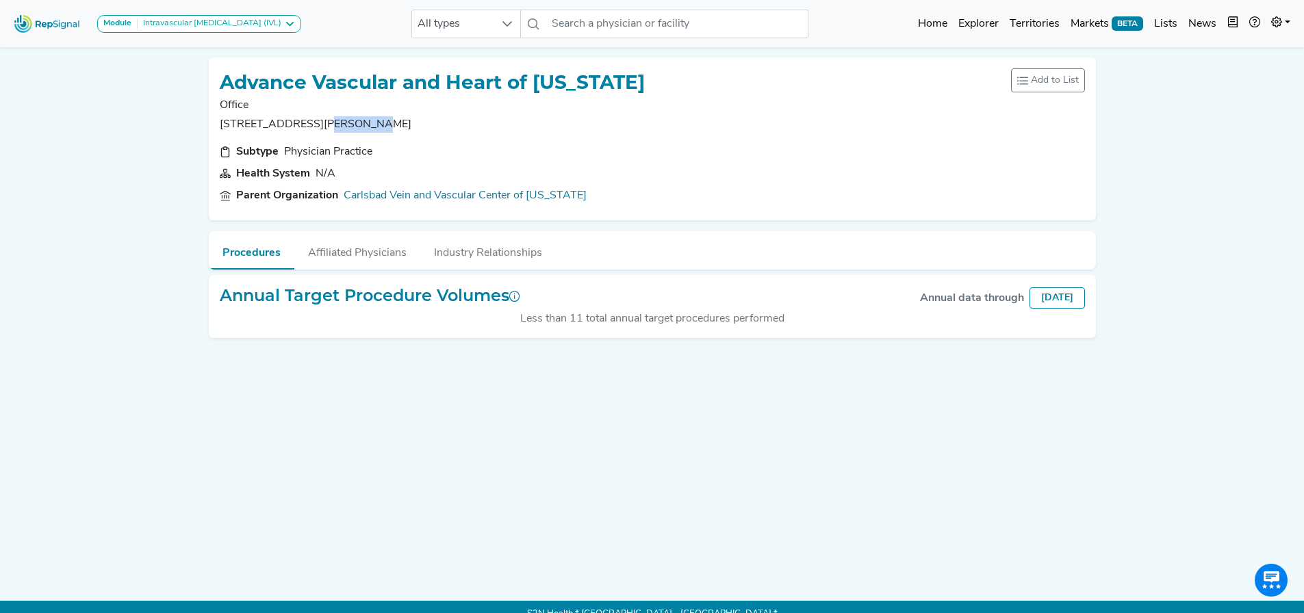
drag, startPoint x: 374, startPoint y: 119, endPoint x: 379, endPoint y: 127, distance: 9.5
click at [374, 119] on p "[STREET_ADDRESS][PERSON_NAME]" at bounding box center [432, 124] width 425 height 16
click at [620, 5] on nav "Module Intravascular [MEDICAL_DATA] (IVL) Carotid Procedures Intravascular [MED…" at bounding box center [652, 23] width 1304 height 47
click at [613, 23] on input "text" at bounding box center [677, 24] width 262 height 29
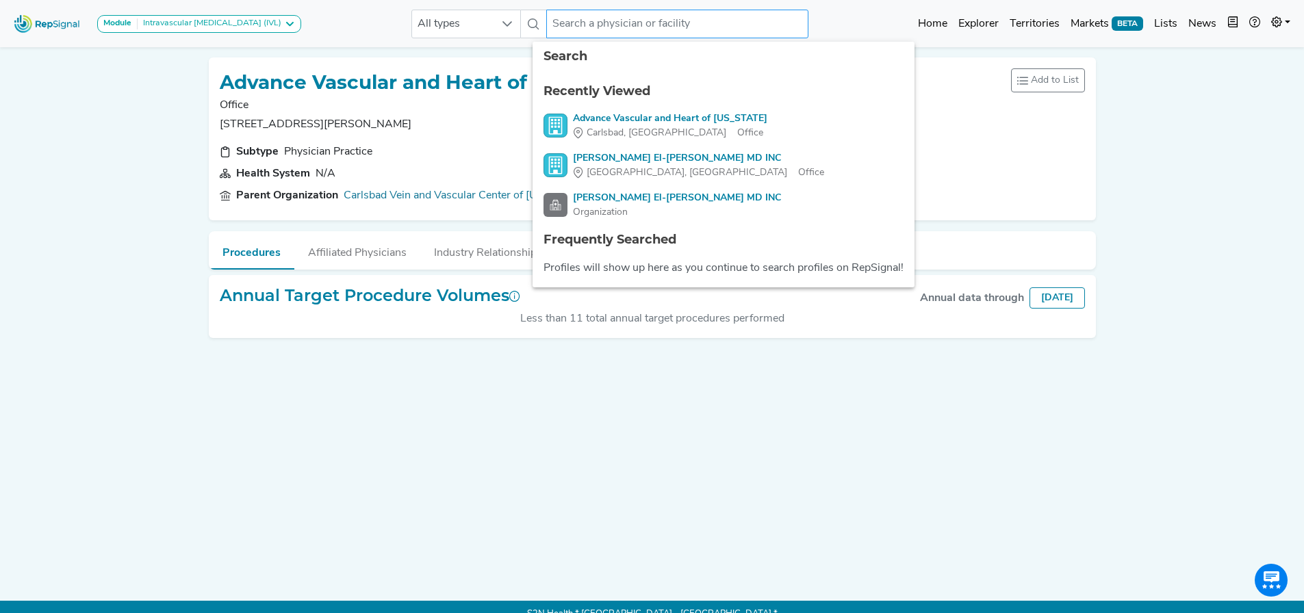
paste input "ADVANCED CARDIOVASCULAR SPECIALISTS"
type input "ADVANCED CARDIOVASCULAR SPECIALISTS"
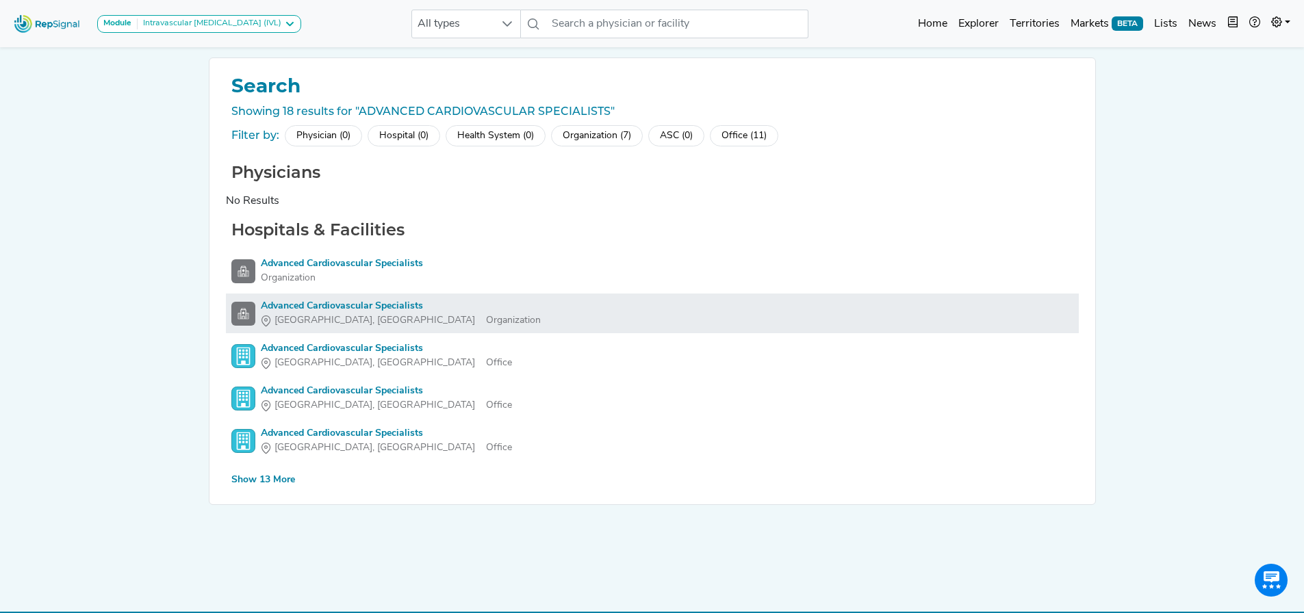
click at [390, 295] on li "Advanced Cardiovascular Specialists [GEOGRAPHIC_DATA], LA Organization" at bounding box center [652, 314] width 853 height 40
click at [390, 309] on div "Advanced Cardiovascular Specialists" at bounding box center [401, 306] width 280 height 14
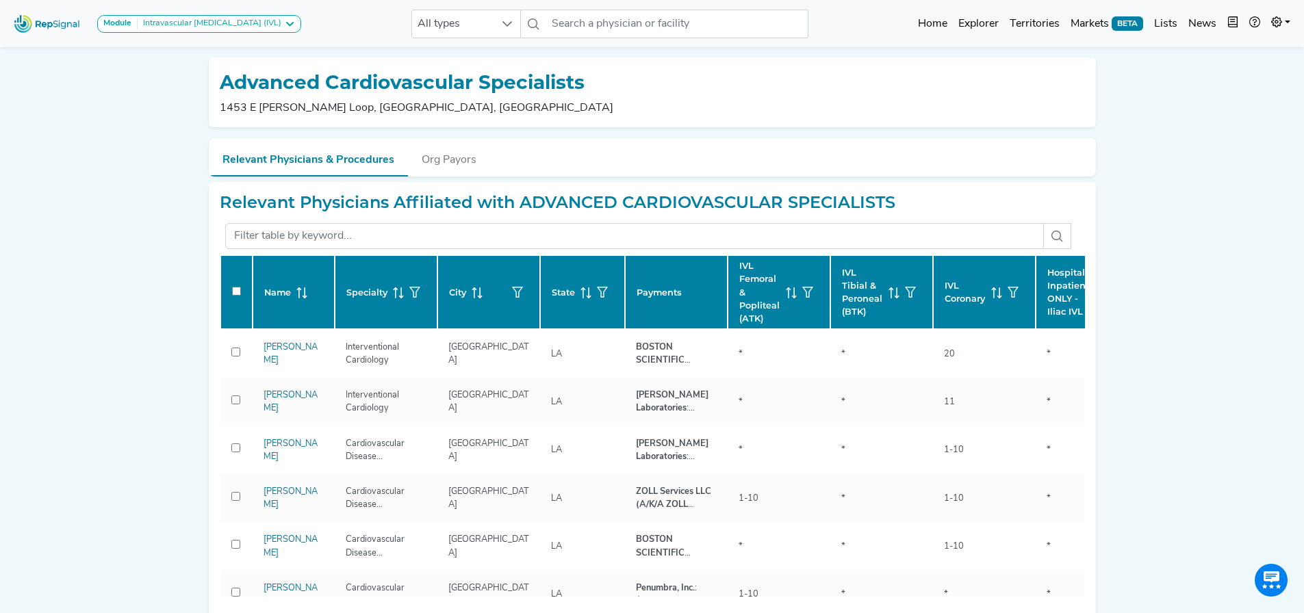
drag, startPoint x: 38, startPoint y: 141, endPoint x: 110, endPoint y: 151, distance: 72.6
click at [38, 141] on div "Module Intravascular [MEDICAL_DATA] (IVL) Carotid Procedures Intravascular [MED…" at bounding box center [652, 540] width 1304 height 1080
click at [239, 110] on p "1453 E [PERSON_NAME] Loop, [GEOGRAPHIC_DATA], [GEOGRAPHIC_DATA]" at bounding box center [417, 108] width 394 height 16
click at [216, 107] on div "Advanced Cardiovascular Specialists 1453 E [PERSON_NAME] Loop, [GEOGRAPHIC_DATA…" at bounding box center [652, 93] width 887 height 70
drag, startPoint x: 220, startPoint y: 107, endPoint x: 333, endPoint y: 105, distance: 113.0
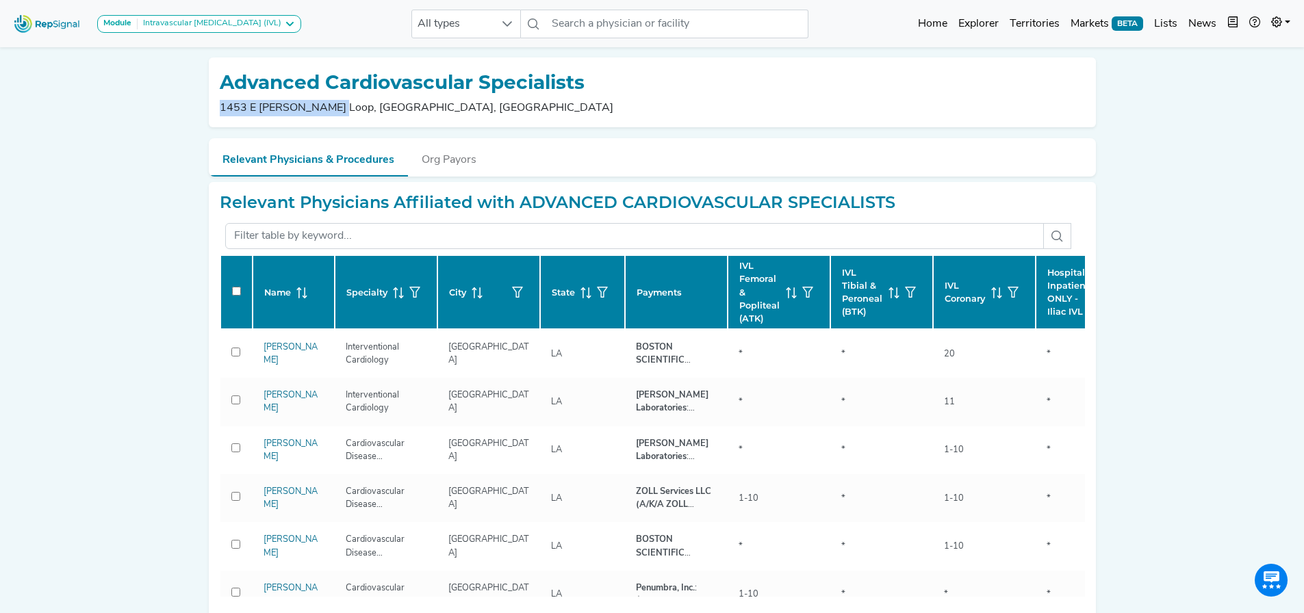
click at [333, 105] on p "1453 E [PERSON_NAME] Loop, [GEOGRAPHIC_DATA], [GEOGRAPHIC_DATA]" at bounding box center [417, 108] width 394 height 16
click at [362, 110] on p "1453 E [PERSON_NAME] Loop, [GEOGRAPHIC_DATA], [GEOGRAPHIC_DATA]" at bounding box center [417, 108] width 394 height 16
drag, startPoint x: 392, startPoint y: 103, endPoint x: 340, endPoint y: 106, distance: 52.8
click at [340, 106] on p "1453 E [PERSON_NAME] Loop, [GEOGRAPHIC_DATA], [GEOGRAPHIC_DATA]" at bounding box center [417, 108] width 394 height 16
click at [327, 134] on div "Advanced Cardiovascular Specialists 1453 E [PERSON_NAME] Loop, [GEOGRAPHIC_DATA…" at bounding box center [653, 539] width 904 height 962
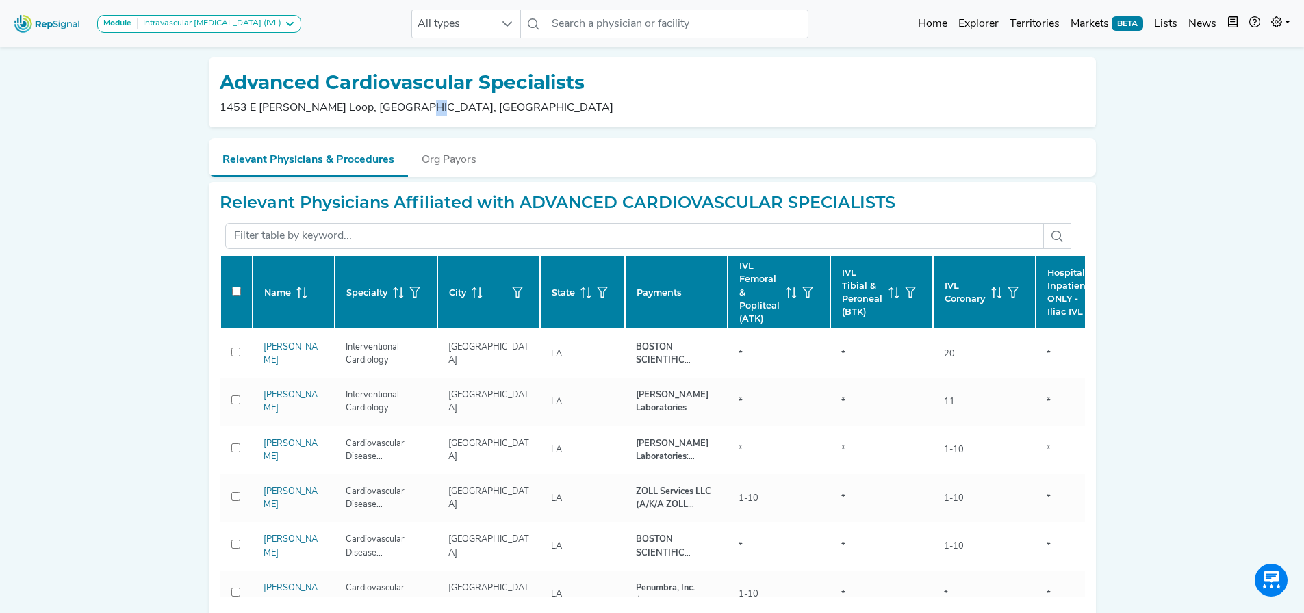
drag, startPoint x: 424, startPoint y: 106, endPoint x: 400, endPoint y: 105, distance: 24.7
click at [400, 105] on p "1453 E [PERSON_NAME] Loop, [GEOGRAPHIC_DATA], [GEOGRAPHIC_DATA]" at bounding box center [417, 108] width 394 height 16
click at [600, 26] on input "text" at bounding box center [677, 24] width 262 height 29
paste input "ADVANCED HEART & VASCULAR INSTITUTE"
type input "ADVANCED HEART & VASCULAR INSTITUTE"
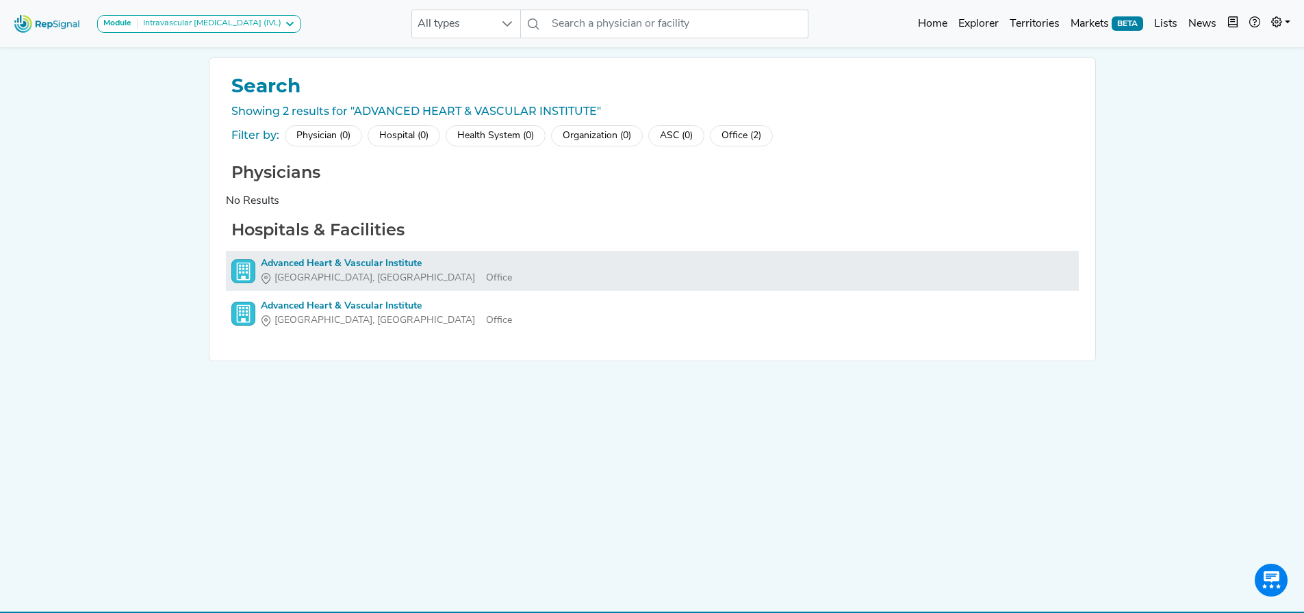
click at [366, 261] on div "Advanced Heart & Vascular Institute" at bounding box center [386, 264] width 251 height 14
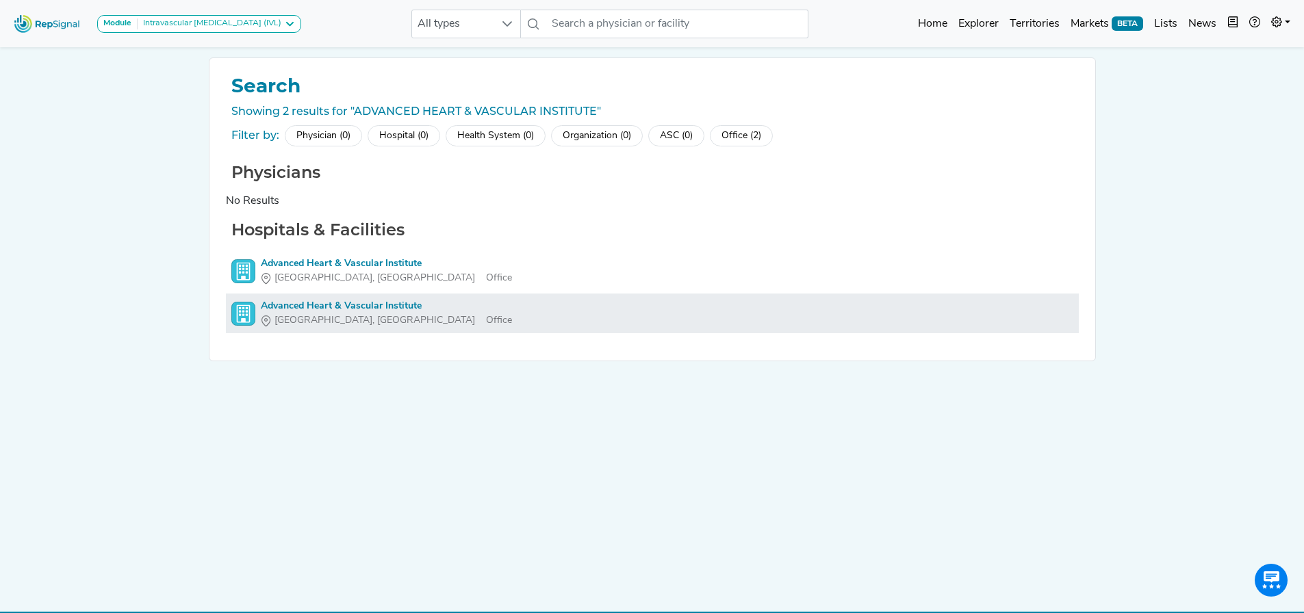
click at [380, 303] on div "Advanced Heart & Vascular Institute" at bounding box center [386, 306] width 251 height 14
